Goal: Task Accomplishment & Management: Manage account settings

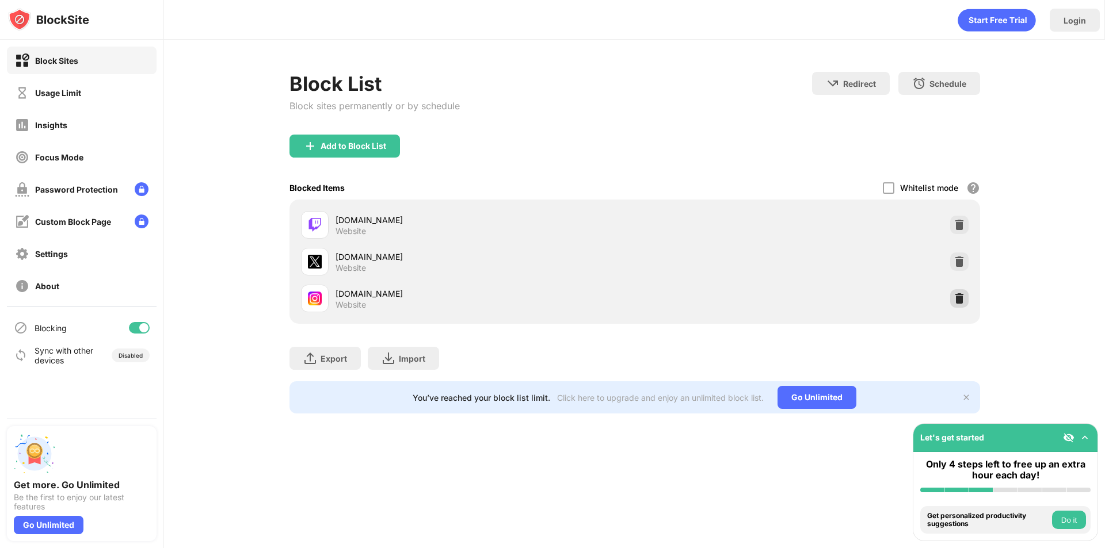
click at [960, 299] on img at bounding box center [959, 299] width 12 height 12
click at [957, 267] on img at bounding box center [959, 262] width 12 height 12
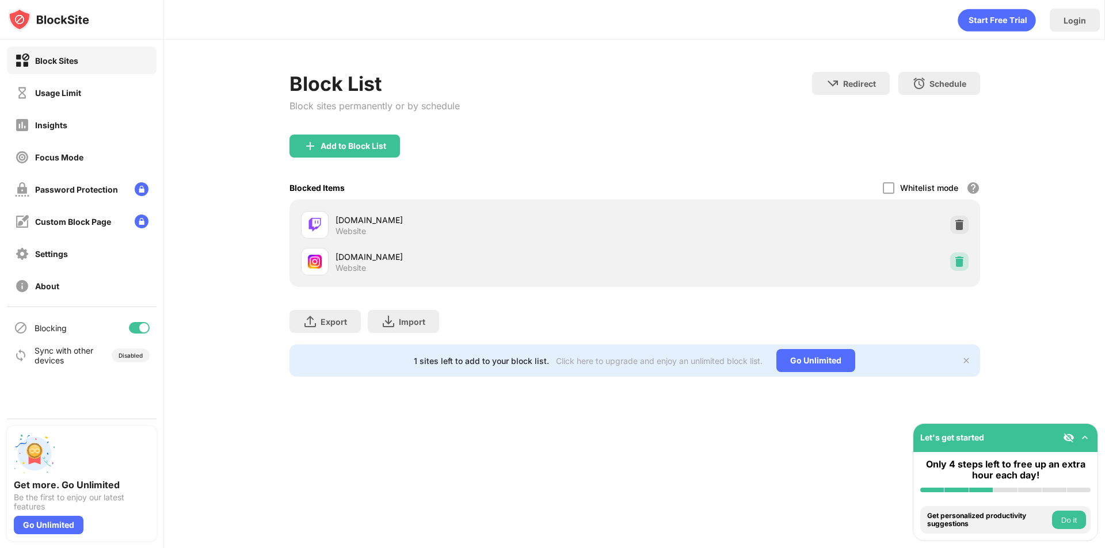
click at [957, 267] on img at bounding box center [959, 262] width 12 height 12
click at [959, 227] on img at bounding box center [959, 225] width 12 height 12
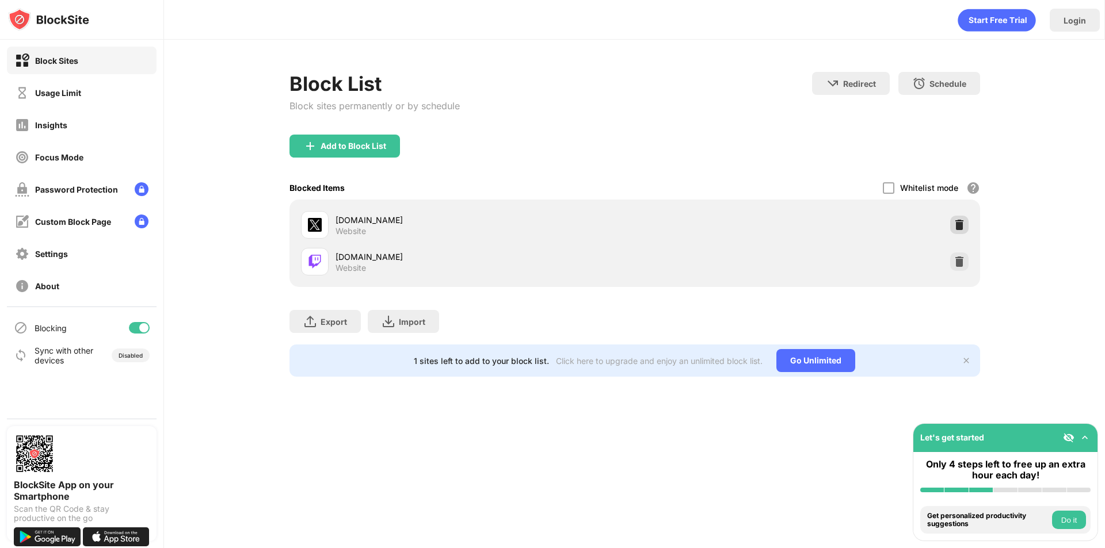
click at [955, 224] on img at bounding box center [959, 225] width 12 height 12
